Goal: Use online tool/utility: Utilize a website feature to perform a specific function

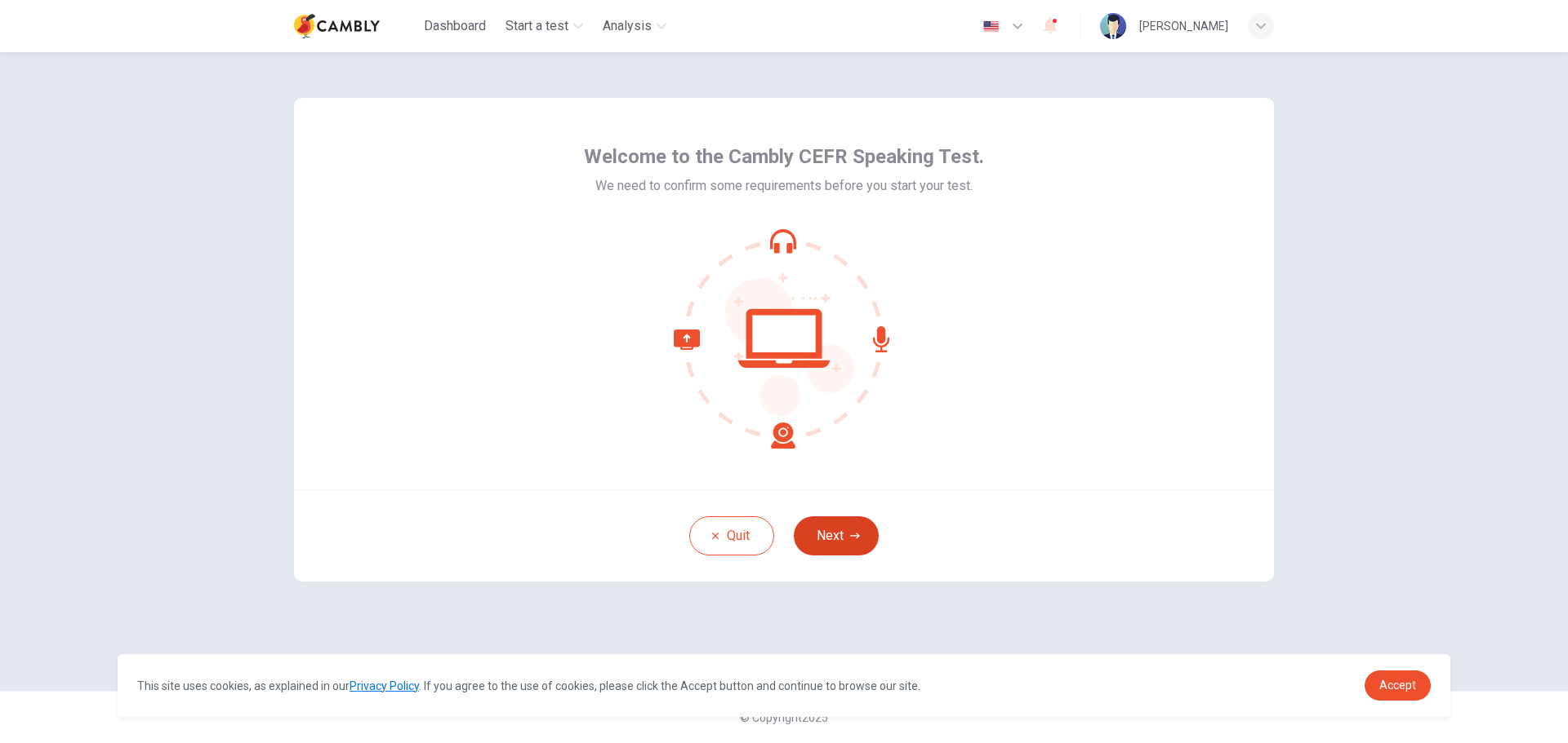
click at [847, 537] on button "Next" at bounding box center [835, 535] width 85 height 39
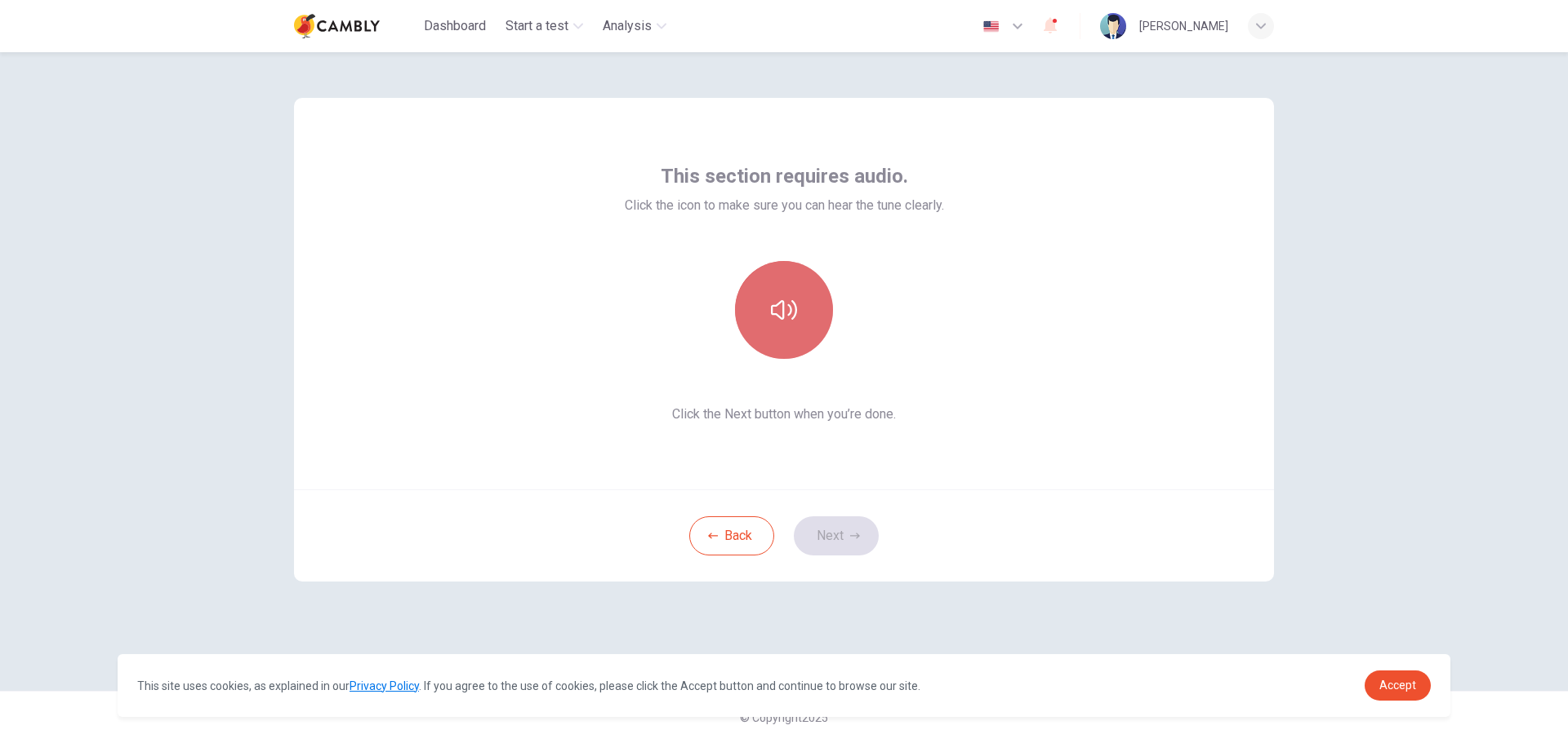
click at [799, 308] on button "button" at bounding box center [784, 310] width 98 height 98
click at [799, 307] on button "button" at bounding box center [784, 310] width 98 height 98
click at [848, 533] on button "Next" at bounding box center [835, 535] width 85 height 39
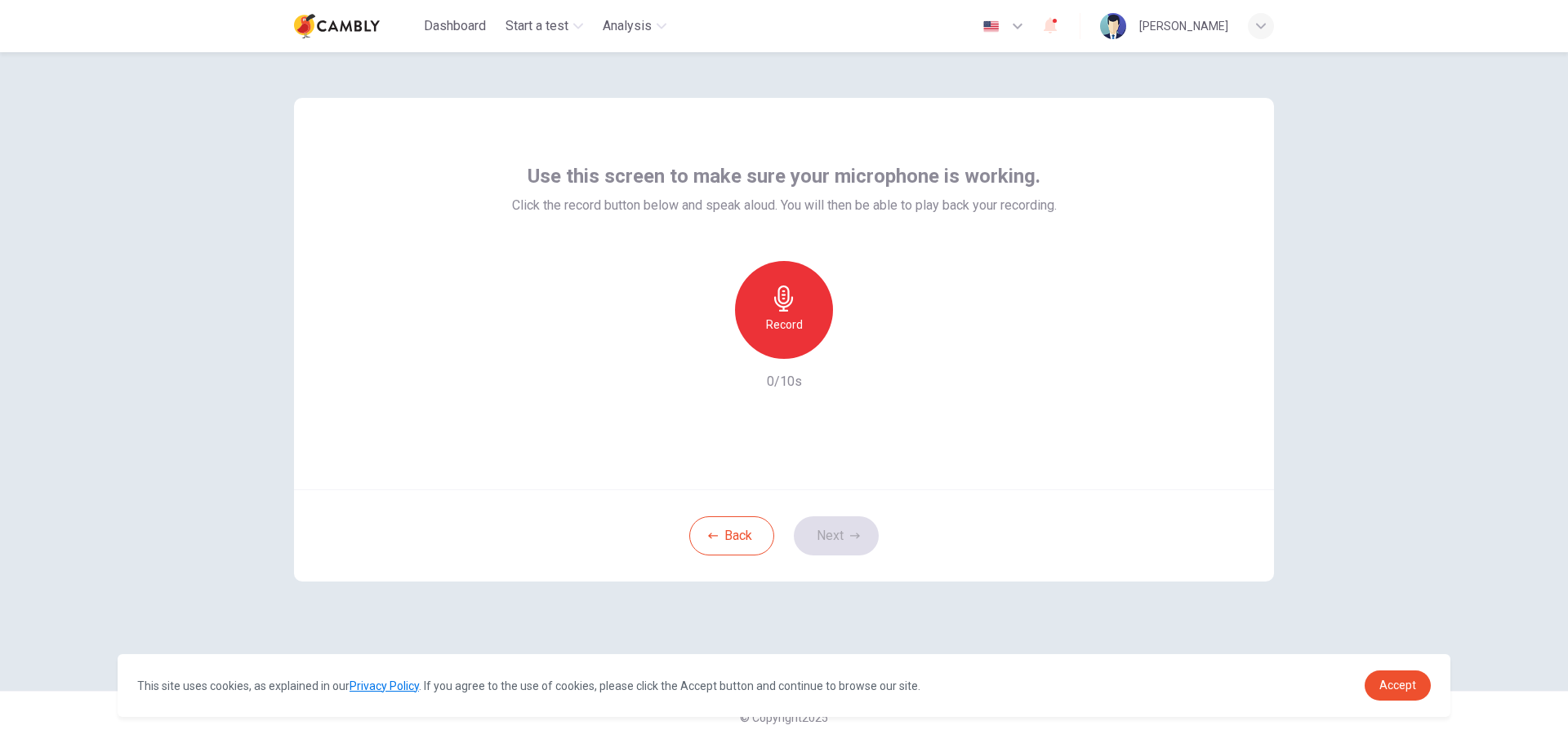
click at [786, 316] on h6 "Record" at bounding box center [784, 325] width 36 height 20
click at [802, 311] on div "Stop" at bounding box center [784, 310] width 98 height 98
click at [780, 312] on div "Record" at bounding box center [784, 310] width 98 height 98
click at [780, 313] on div "Stop" at bounding box center [784, 310] width 98 height 98
click at [780, 313] on div "Record" at bounding box center [784, 310] width 98 height 98
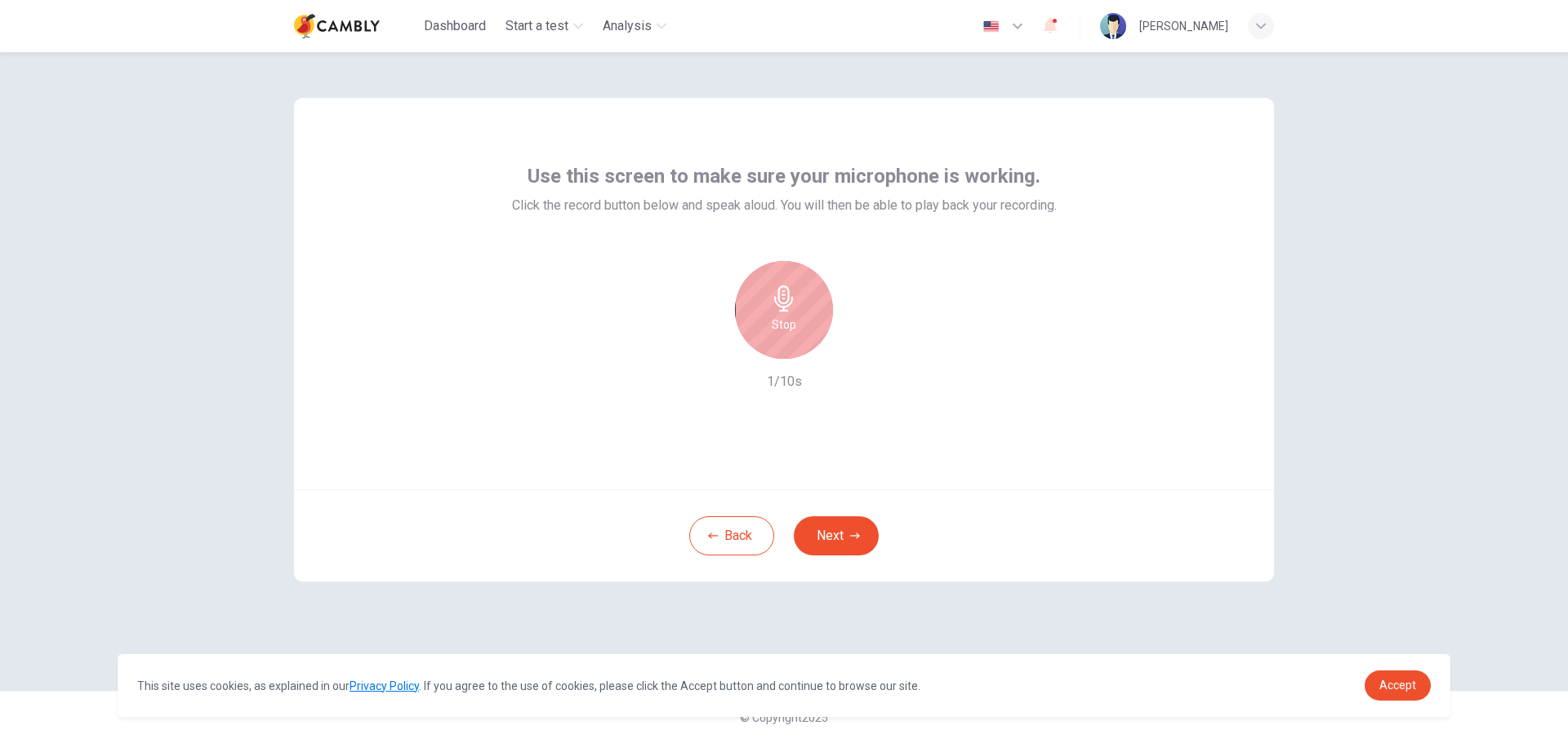
click at [780, 314] on div "Stop" at bounding box center [784, 310] width 98 height 98
click at [1389, 687] on span "Accept" at bounding box center [1398, 686] width 36 height 13
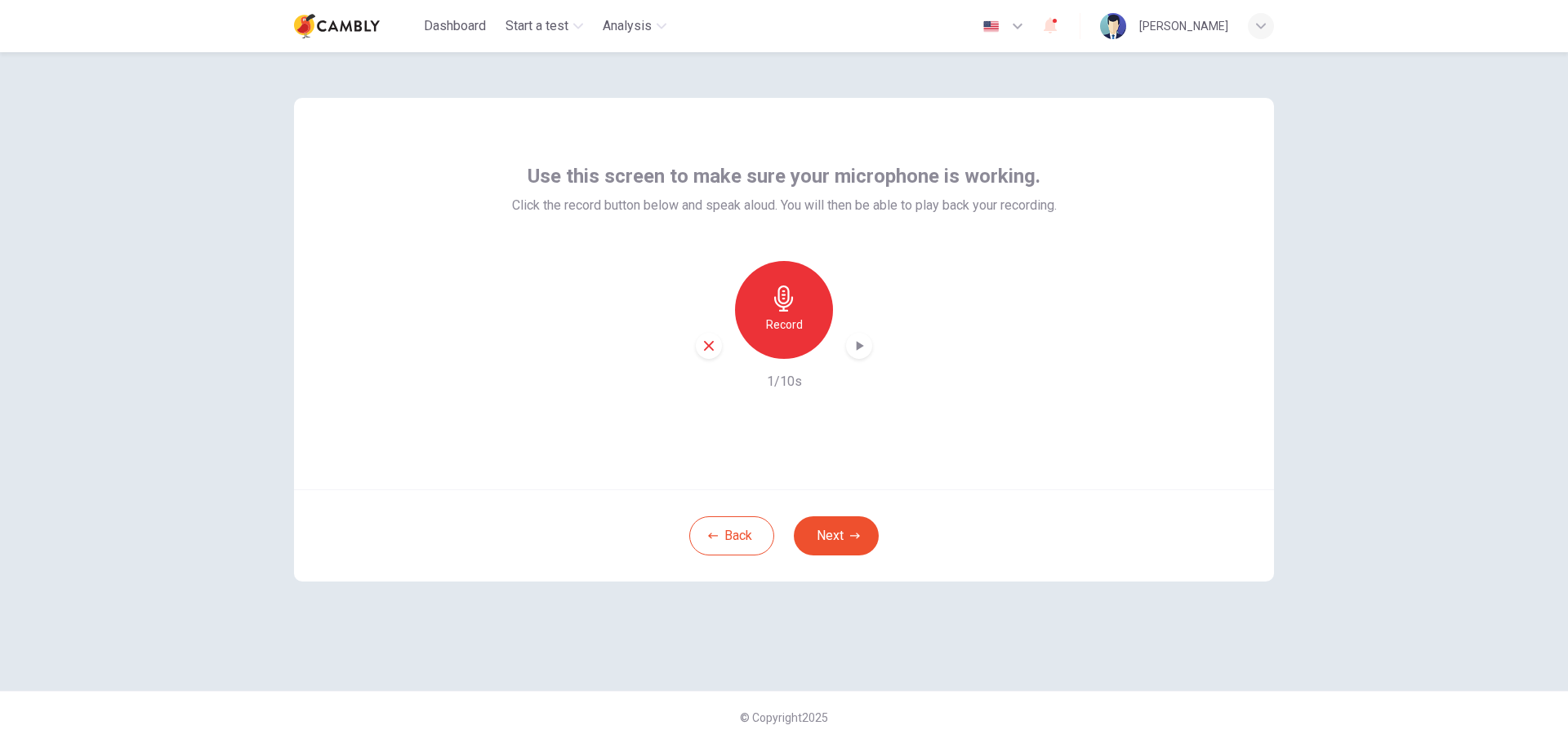
click at [857, 350] on icon "button" at bounding box center [860, 346] width 7 height 10
click at [837, 540] on button "Next" at bounding box center [835, 535] width 85 height 39
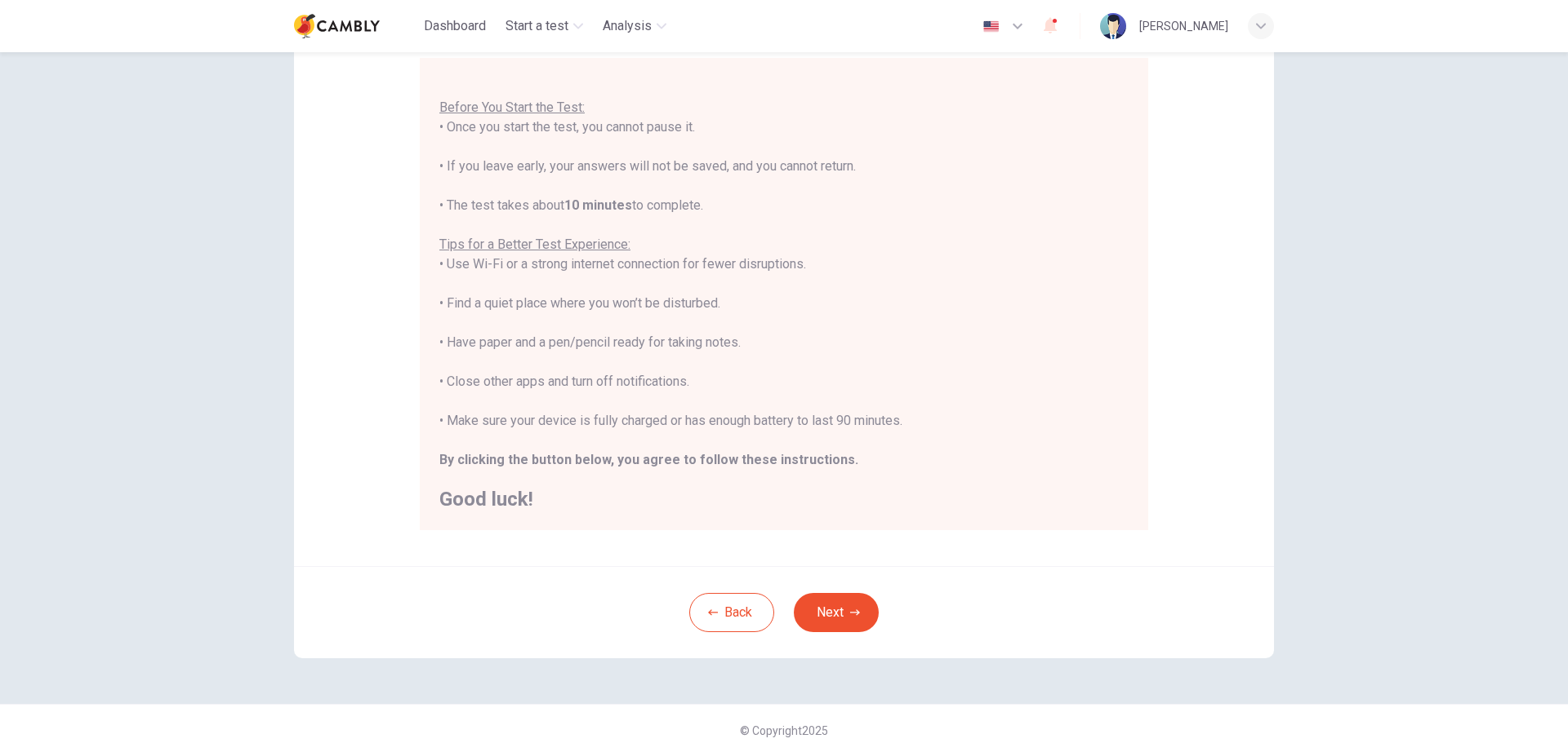
scroll to position [164, 0]
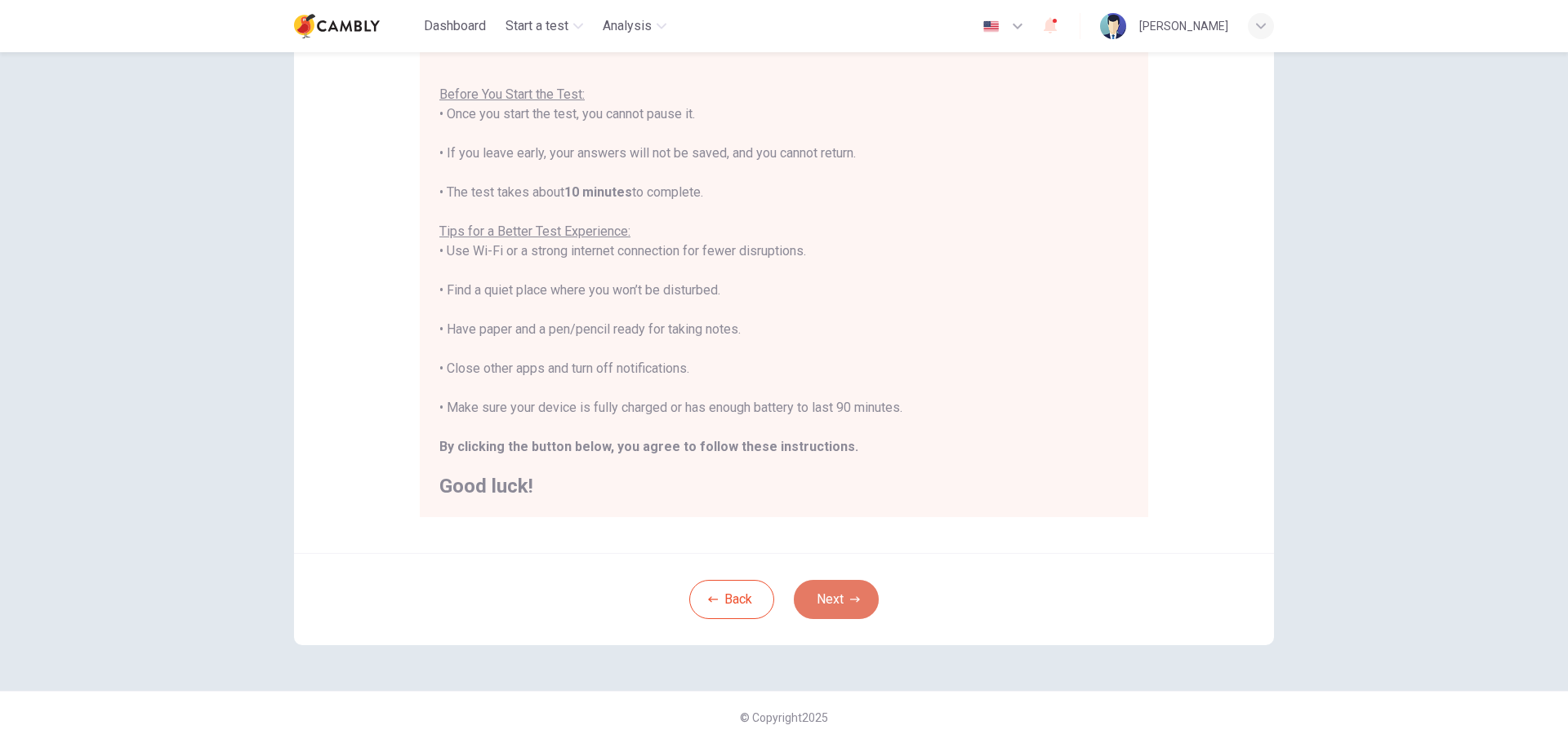
click at [840, 594] on button "Next" at bounding box center [835, 599] width 85 height 39
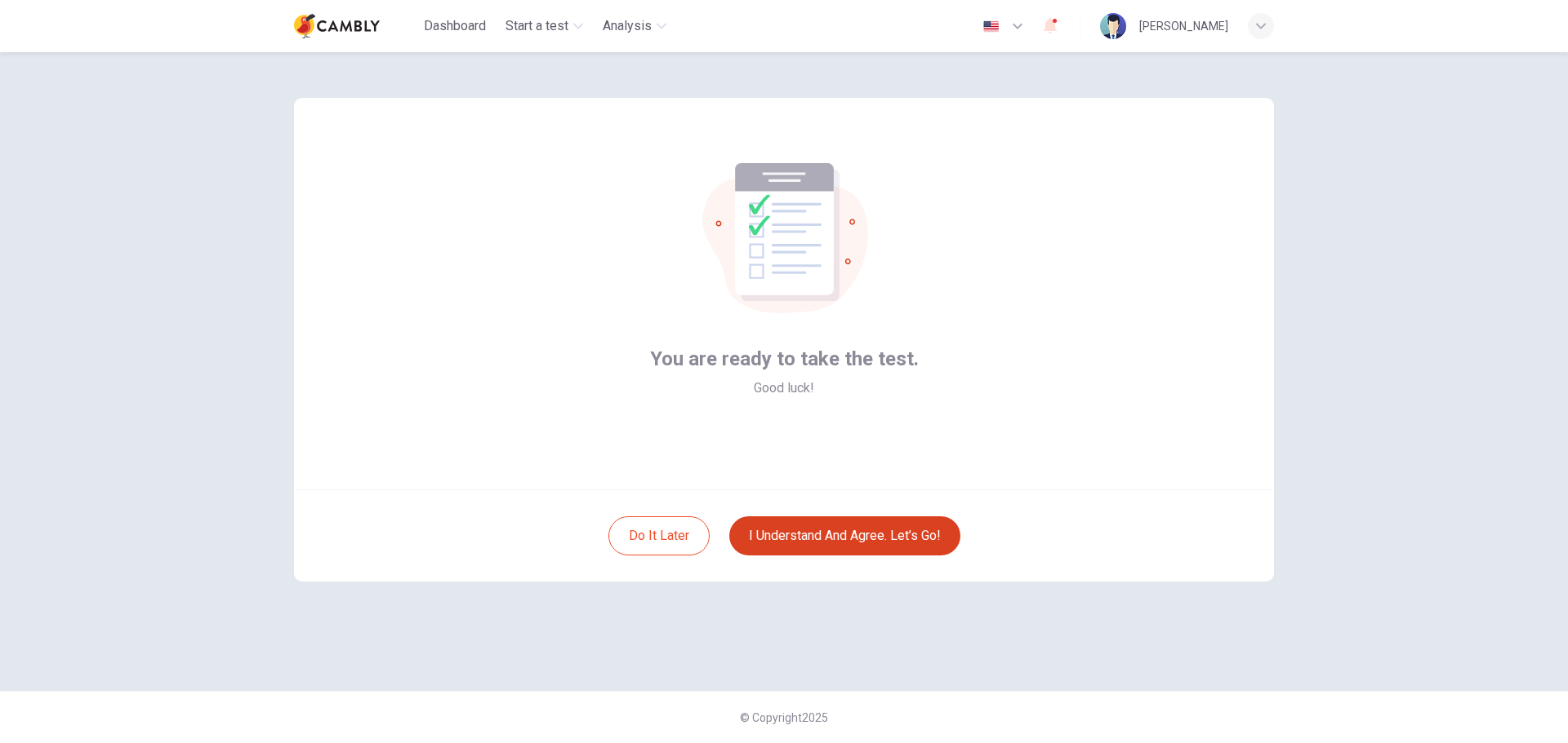
click at [886, 530] on button "I understand and agree. Let’s go!" at bounding box center [845, 535] width 231 height 39
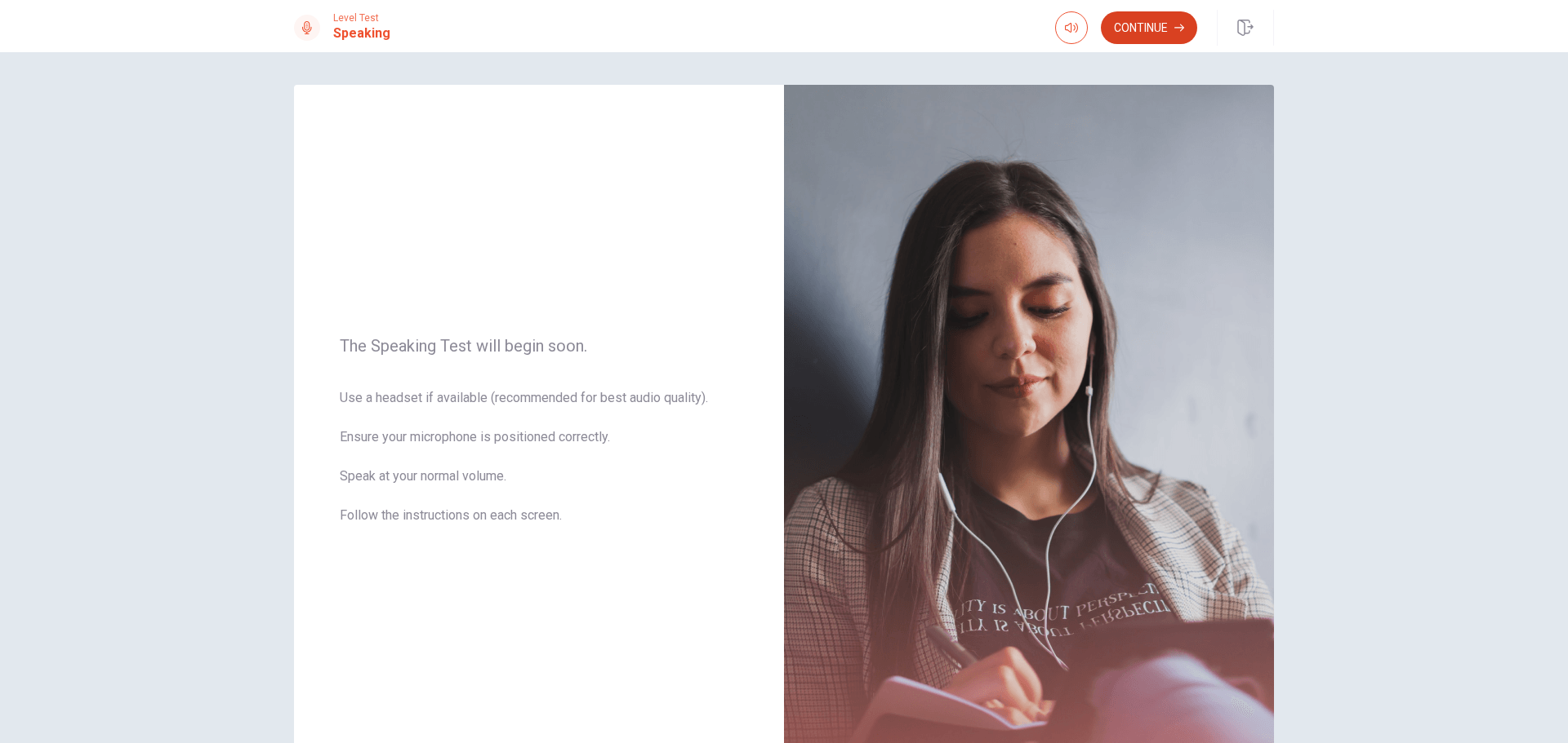
click at [1147, 24] on button "Continue" at bounding box center [1149, 28] width 97 height 33
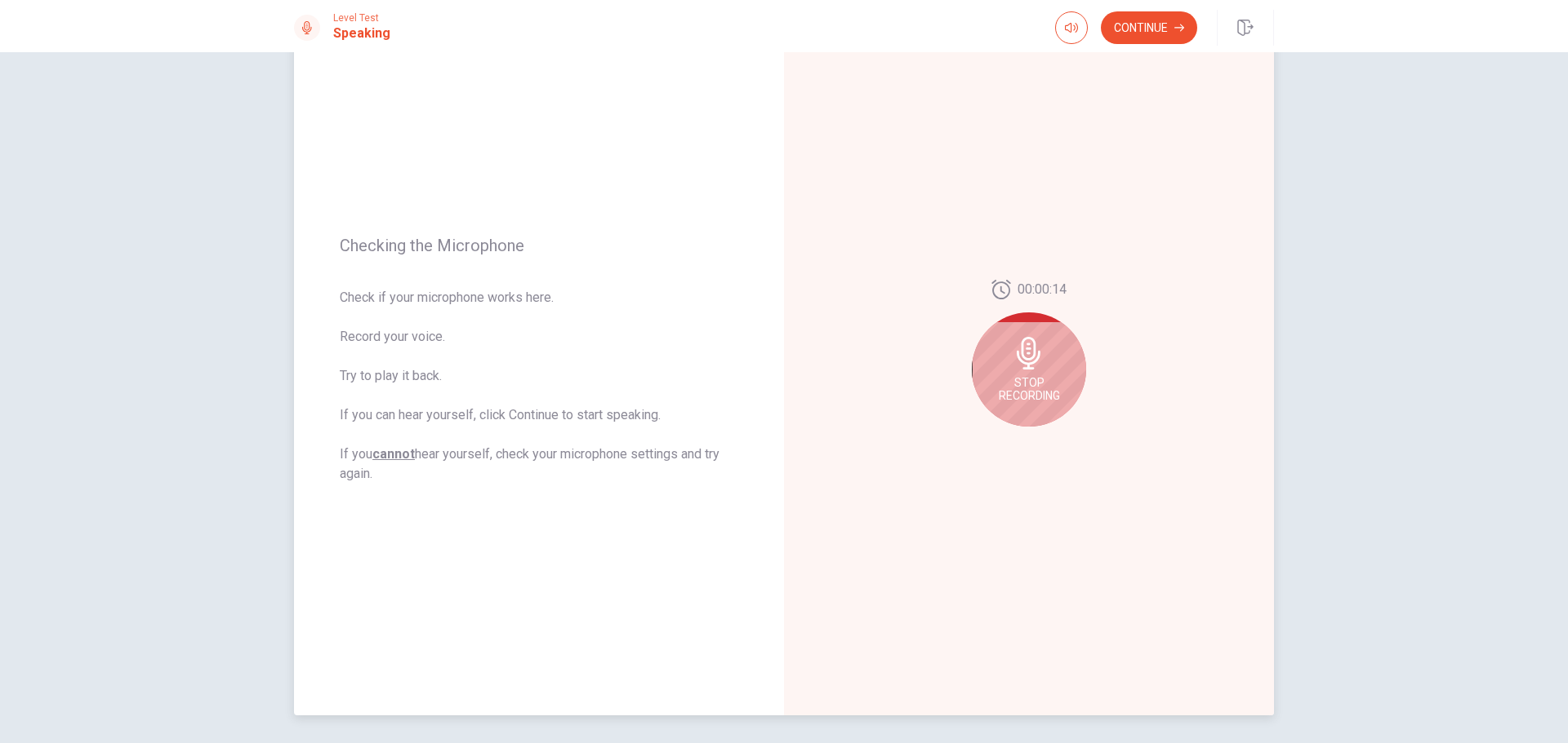
scroll to position [82, 0]
click at [1046, 446] on button "Play Audio" at bounding box center [1046, 439] width 23 height 23
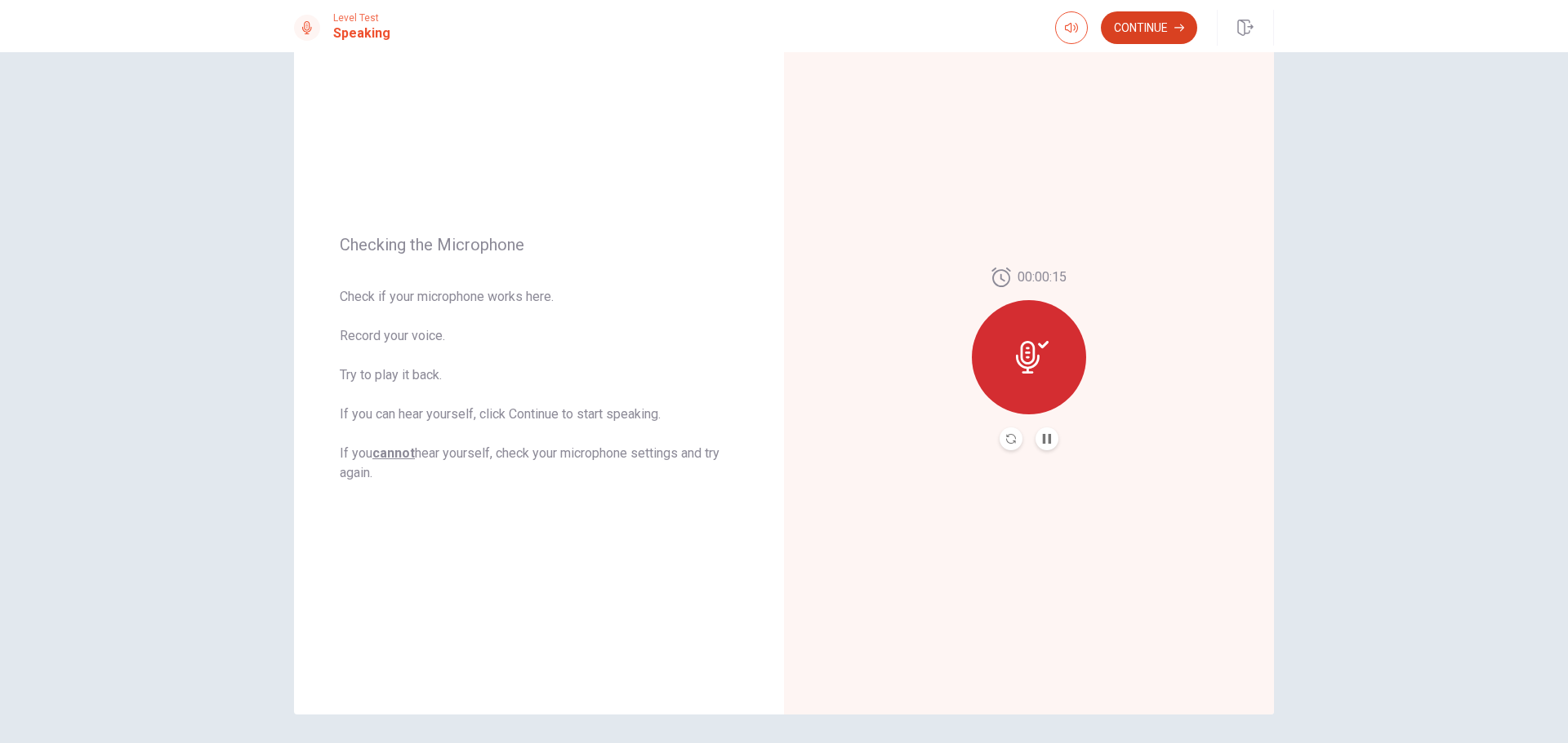
click at [1137, 24] on button "Continue" at bounding box center [1149, 28] width 97 height 33
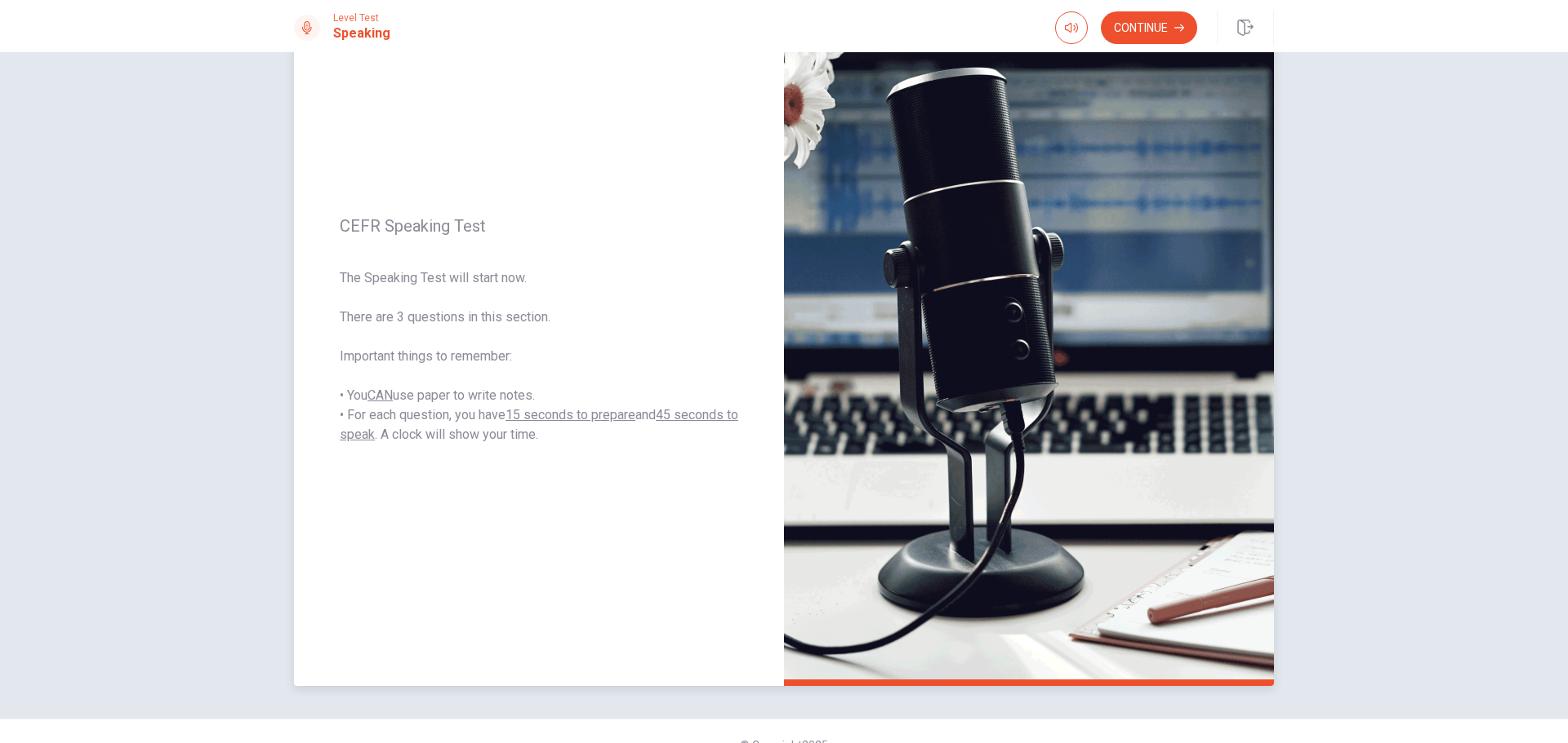
scroll to position [137, 0]
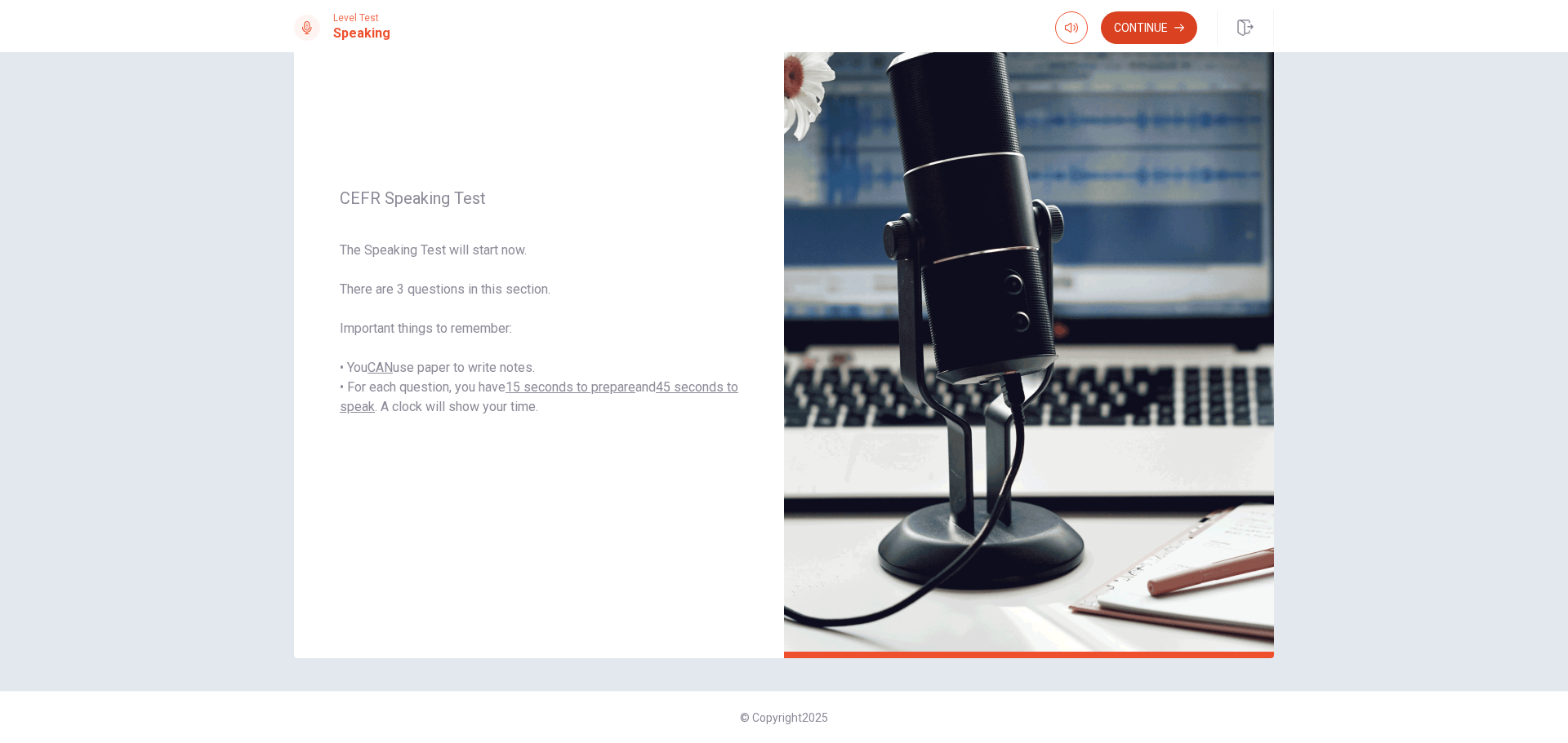
click at [1150, 24] on button "Continue" at bounding box center [1149, 28] width 97 height 33
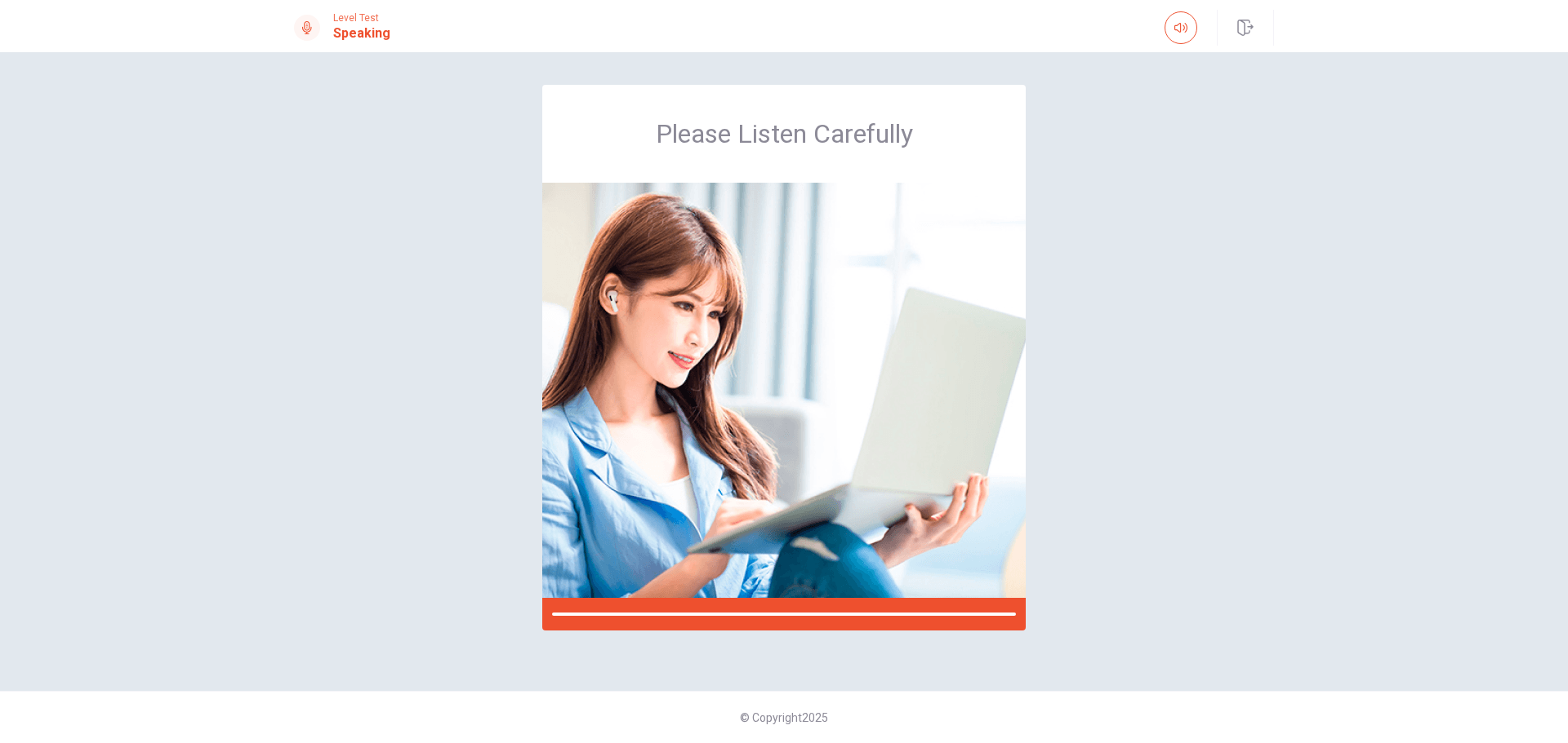
scroll to position [0, 0]
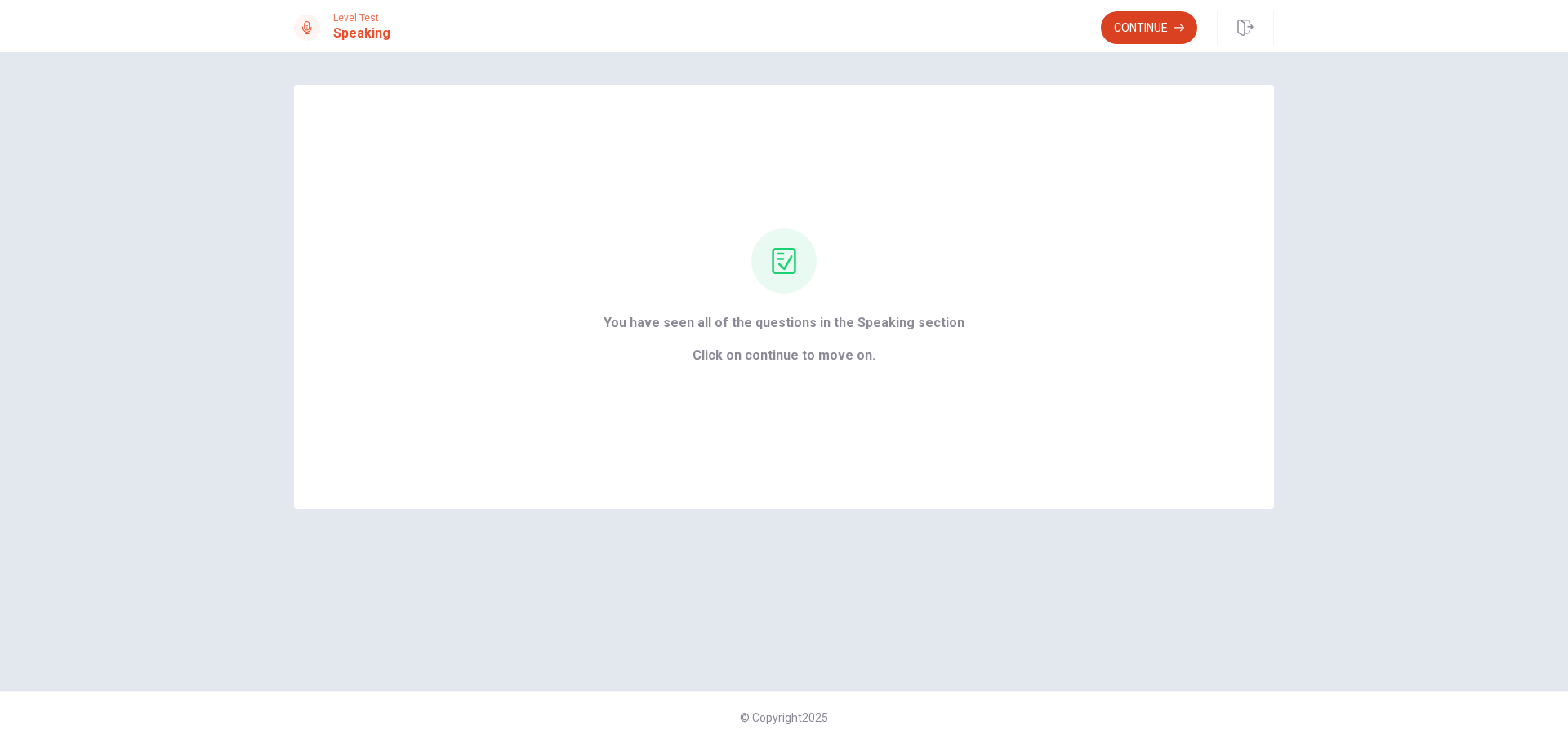
click at [1163, 27] on button "Continue" at bounding box center [1149, 28] width 97 height 33
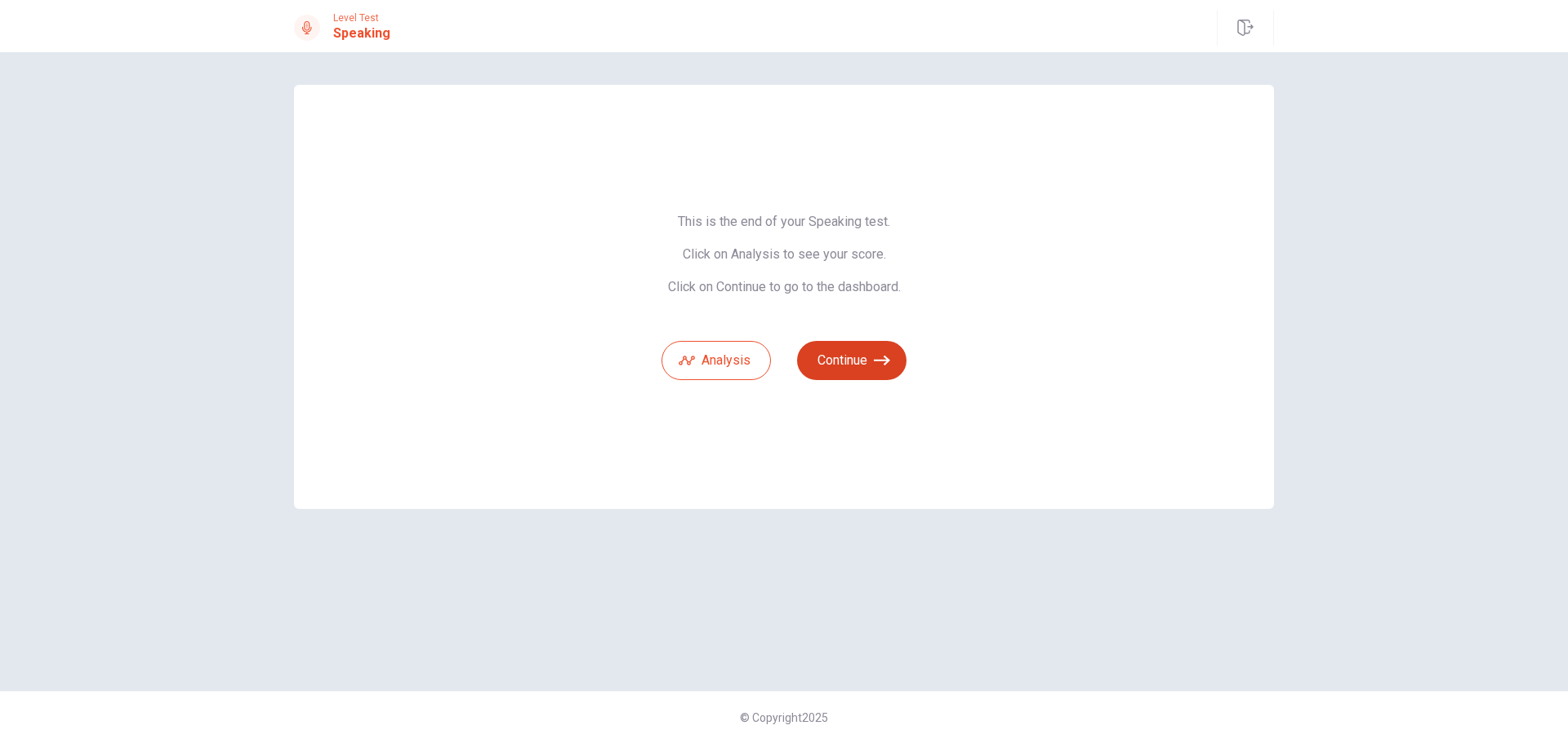
click at [853, 358] on button "Continue" at bounding box center [852, 361] width 109 height 39
